Goal: Task Accomplishment & Management: Use online tool/utility

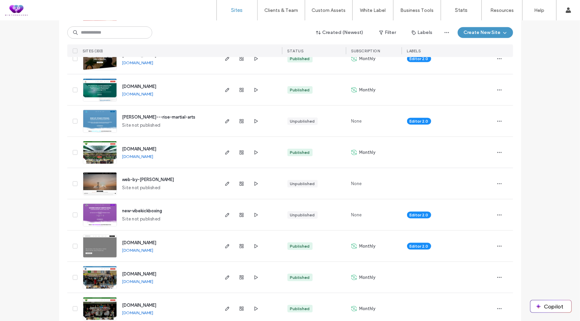
scroll to position [544, 0]
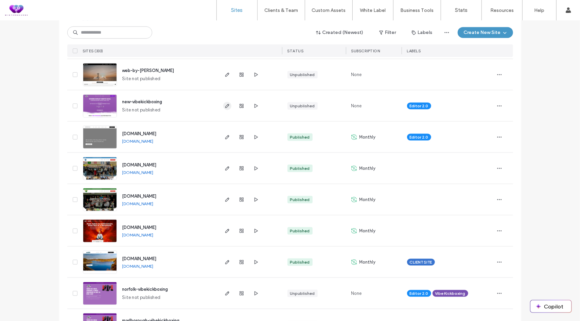
click at [225, 105] on icon "button" at bounding box center [227, 105] width 5 height 5
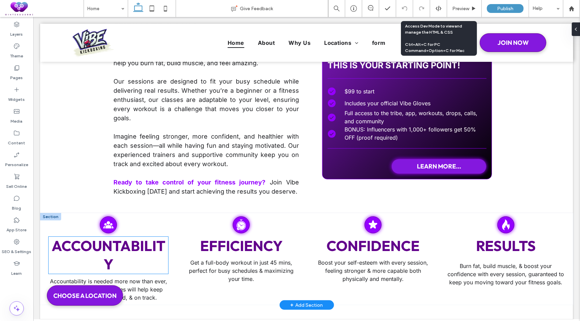
scroll to position [985, 0]
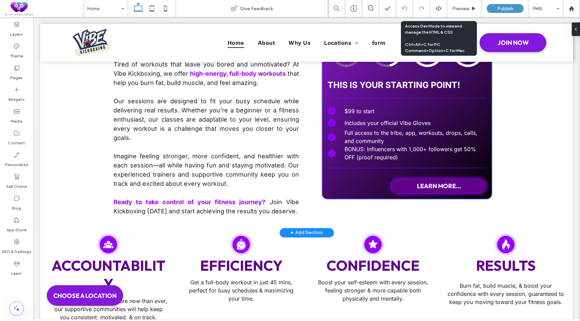
click at [443, 188] on span "LEARN MORE..." at bounding box center [438, 186] width 44 height 8
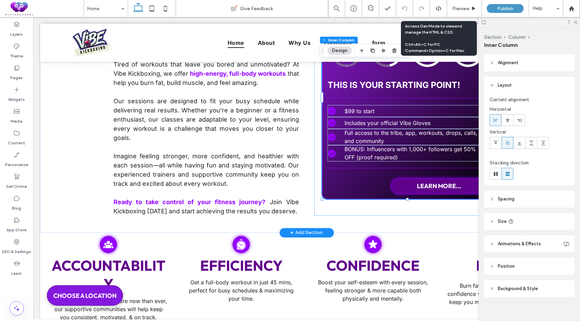
click at [445, 186] on span "LEARN MORE..." at bounding box center [438, 186] width 44 height 8
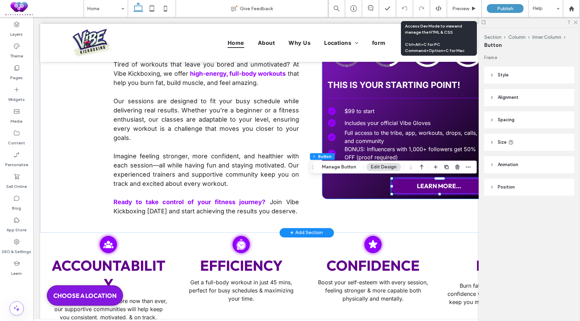
type input "**"
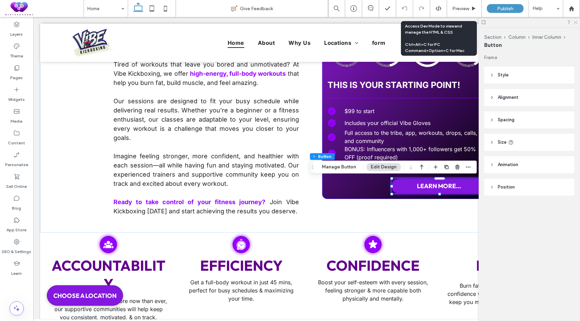
click at [574, 22] on icon at bounding box center [575, 22] width 4 height 4
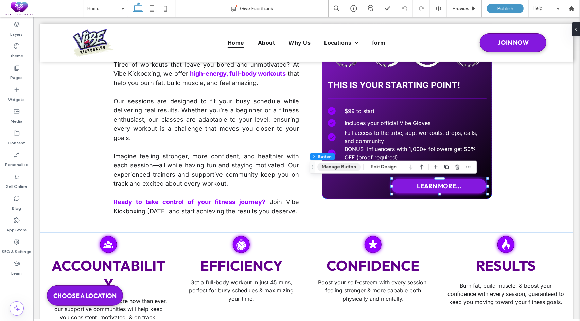
click at [340, 166] on button "Manage Button" at bounding box center [338, 167] width 43 height 8
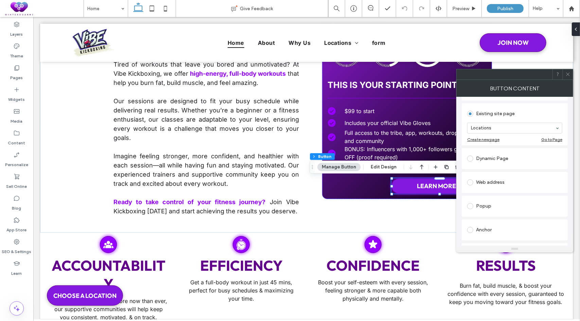
scroll to position [68, 0]
click at [498, 179] on div "Web address" at bounding box center [514, 179] width 95 height 11
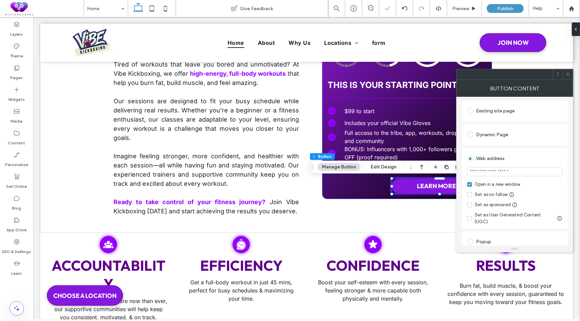
click at [484, 174] on input "url" at bounding box center [514, 171] width 95 height 9
paste input "**********"
type input "**********"
click at [535, 160] on div "Web address" at bounding box center [514, 158] width 95 height 11
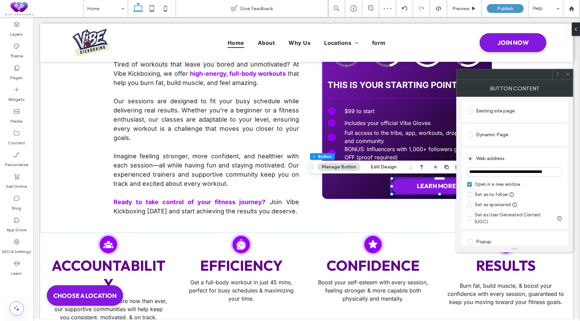
scroll to position [0, 0]
click at [569, 75] on icon at bounding box center [567, 74] width 5 height 5
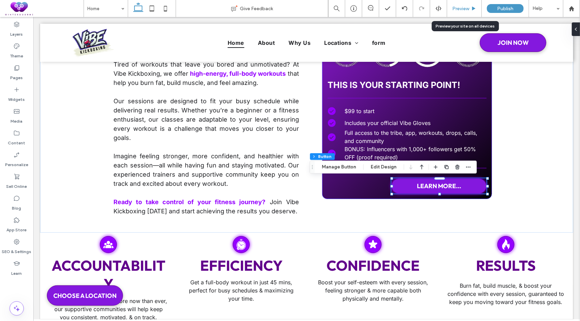
click at [459, 8] on span "Preview" at bounding box center [460, 9] width 17 height 6
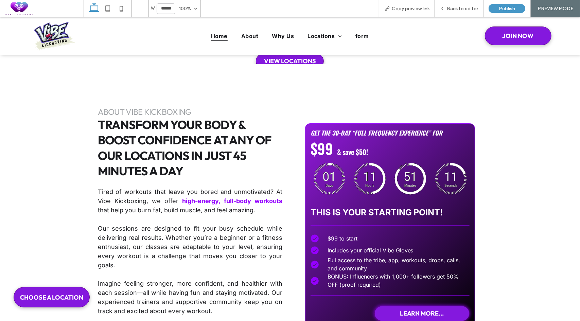
scroll to position [917, 0]
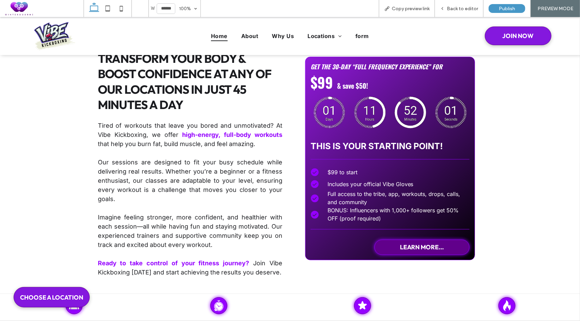
click at [416, 247] on span "LEARN MORE..." at bounding box center [422, 247] width 44 height 8
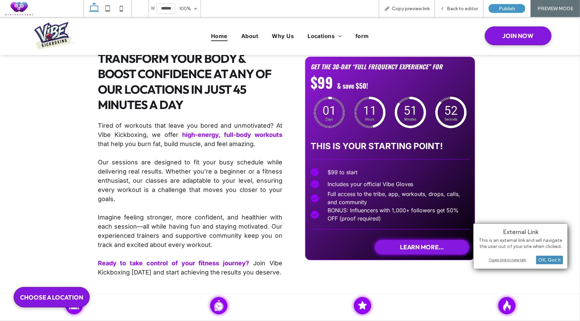
click at [542, 260] on div "OK, Got It" at bounding box center [549, 260] width 27 height 8
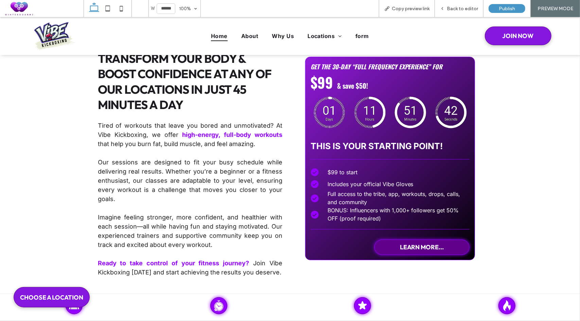
click at [432, 246] on span "LEARN MORE..." at bounding box center [422, 247] width 44 height 8
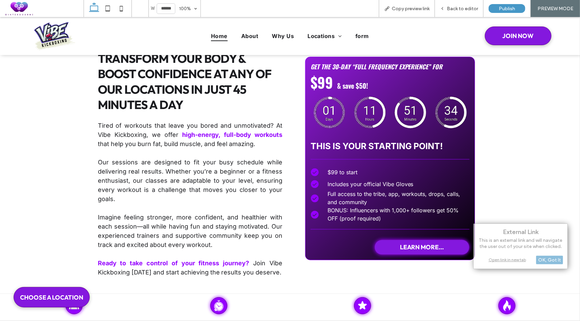
click at [501, 261] on div "Open link in new tab" at bounding box center [520, 259] width 85 height 7
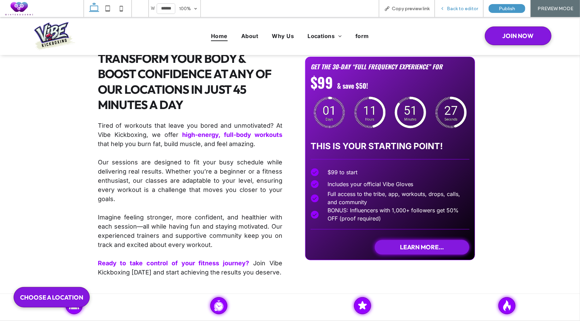
click at [454, 10] on span "Back to editor" at bounding box center [462, 9] width 31 height 6
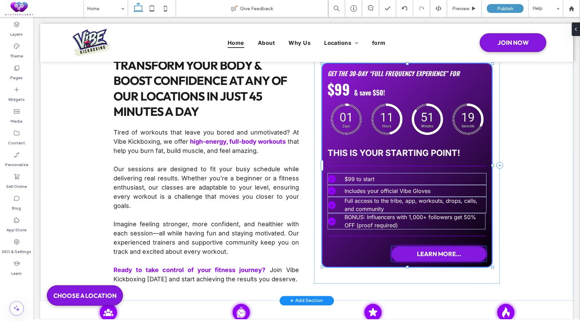
type input "**"
click at [428, 254] on span "LEARN MORE..." at bounding box center [438, 254] width 44 height 8
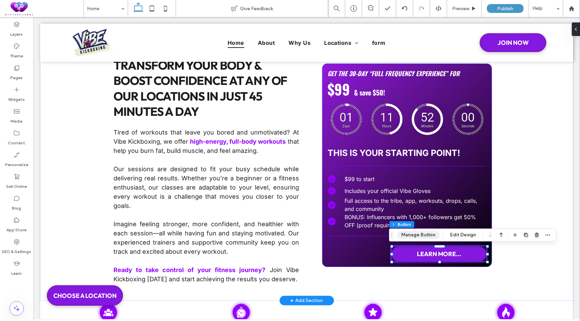
click at [422, 235] on button "Manage Button" at bounding box center [418, 235] width 43 height 8
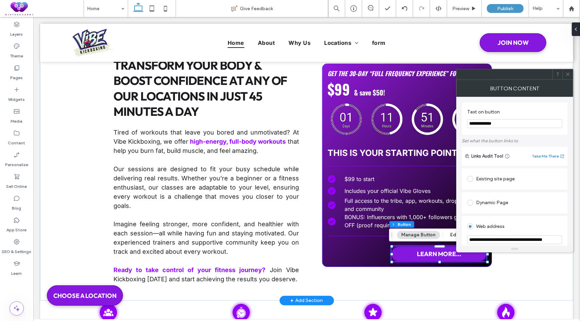
click at [496, 180] on div "Existing site page" at bounding box center [514, 179] width 95 height 11
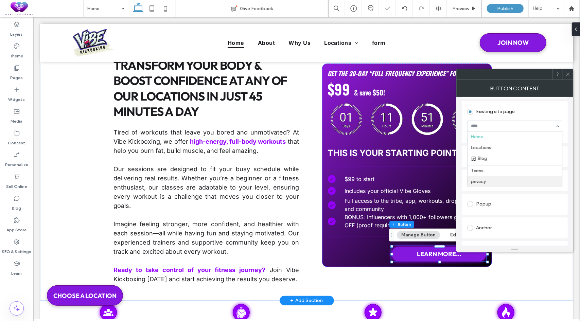
scroll to position [68, 0]
click at [568, 75] on icon at bounding box center [567, 74] width 5 height 5
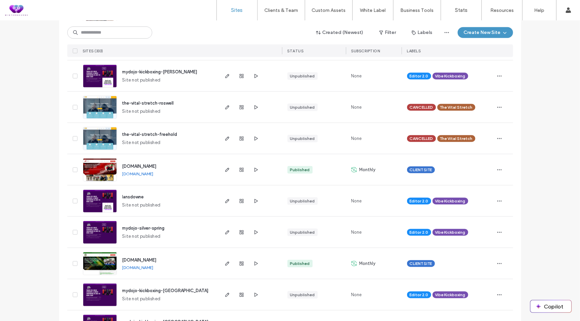
scroll to position [2106, 0]
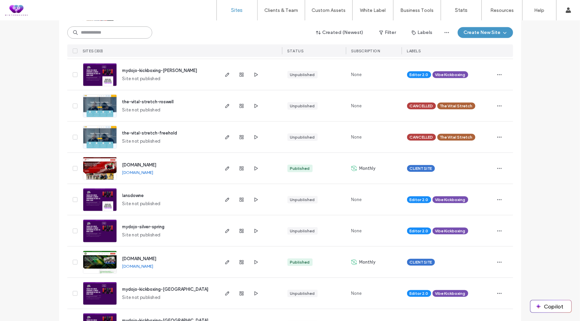
click at [109, 34] on input at bounding box center [109, 32] width 85 height 12
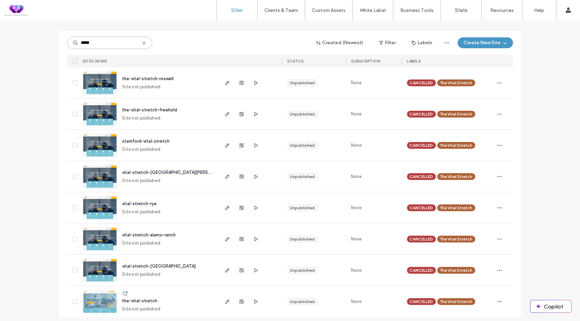
scroll to position [71, 0]
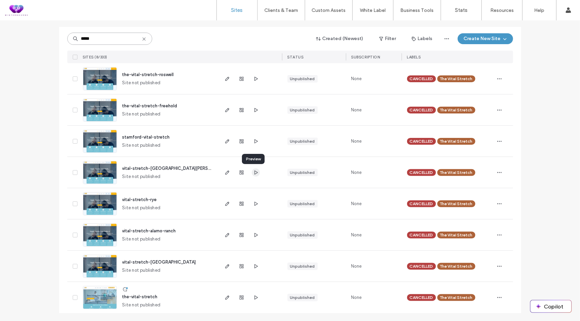
type input "*****"
click at [254, 171] on use "button" at bounding box center [255, 172] width 3 height 4
